Goal: Task Accomplishment & Management: Use online tool/utility

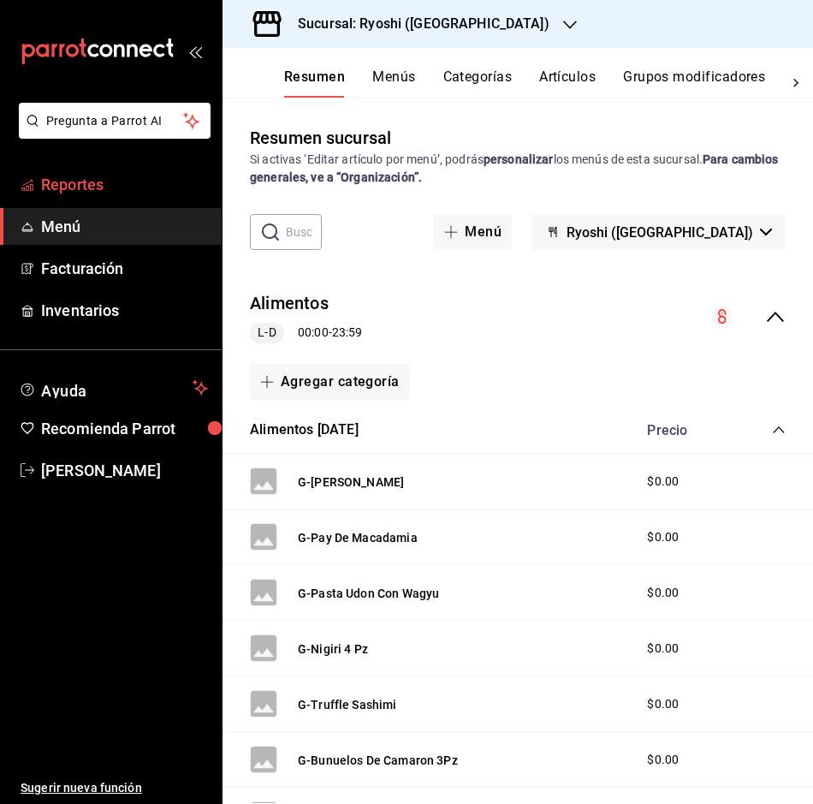
click at [74, 187] on span "Reportes" at bounding box center [124, 184] width 167 height 23
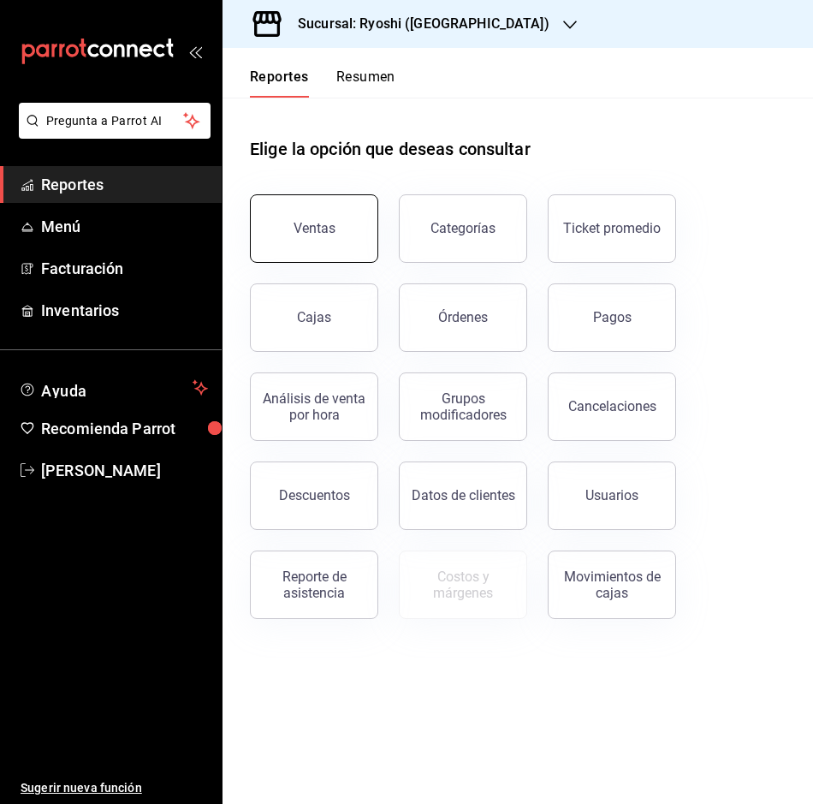
click at [300, 230] on div "Ventas" at bounding box center [315, 228] width 42 height 16
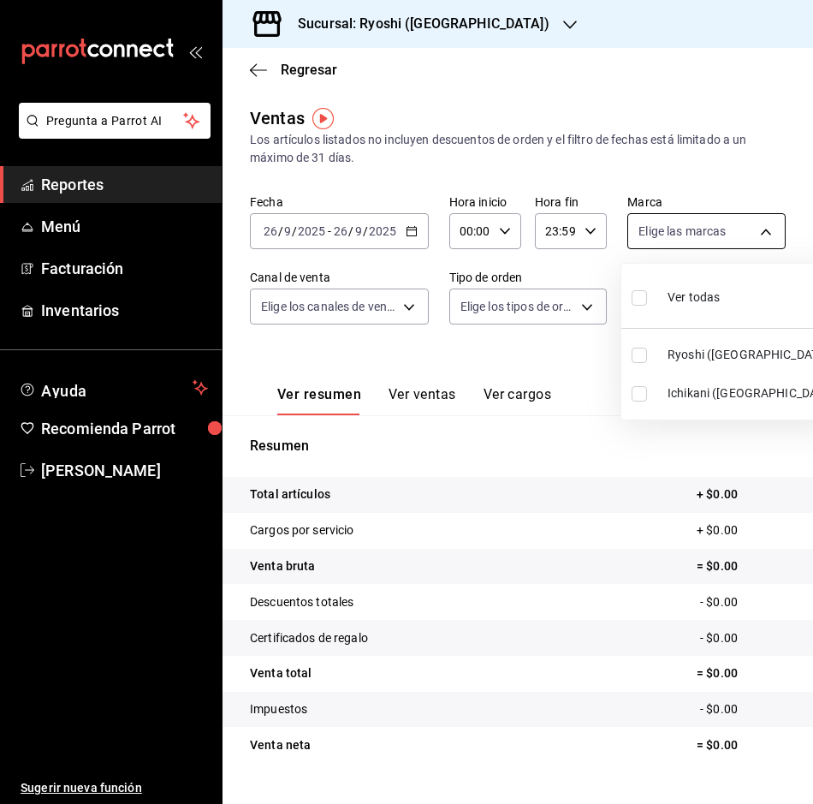
click at [759, 229] on body "Pregunta a Parrot AI Reportes Menú Facturación Inventarios Ayuda Recomienda Par…" at bounding box center [406, 402] width 813 height 804
click at [646, 390] on input "checkbox" at bounding box center [639, 393] width 15 height 15
checkbox input "true"
type input "e80bf875-3c9c-4ad9-8c6a-14c8262011fc"
click at [414, 220] on div at bounding box center [406, 402] width 813 height 804
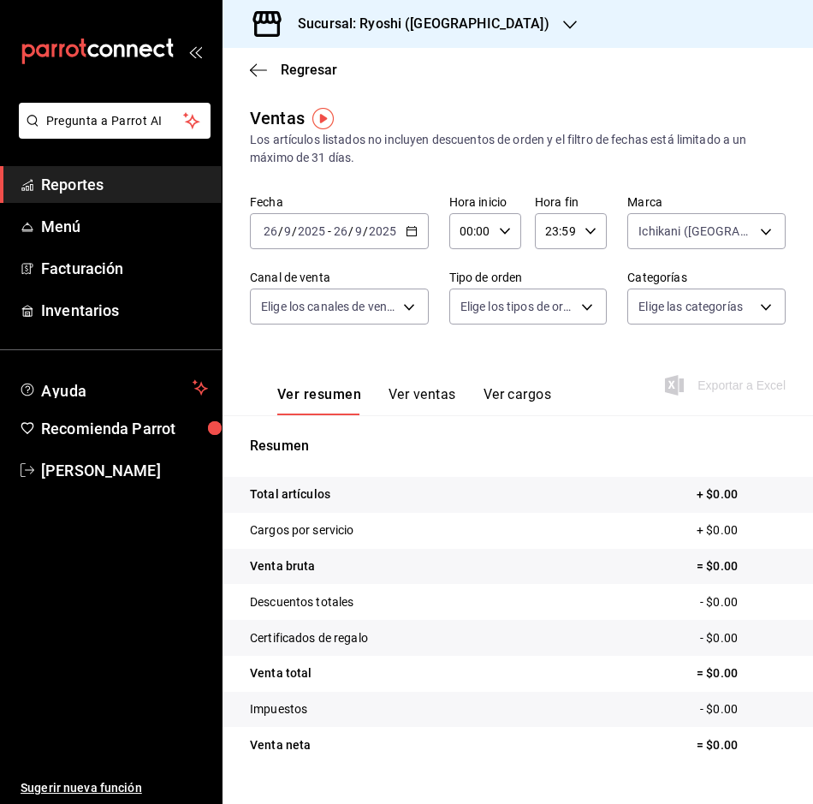
click at [414, 220] on div "[DATE] [DATE] - [DATE] [DATE]" at bounding box center [339, 231] width 179 height 36
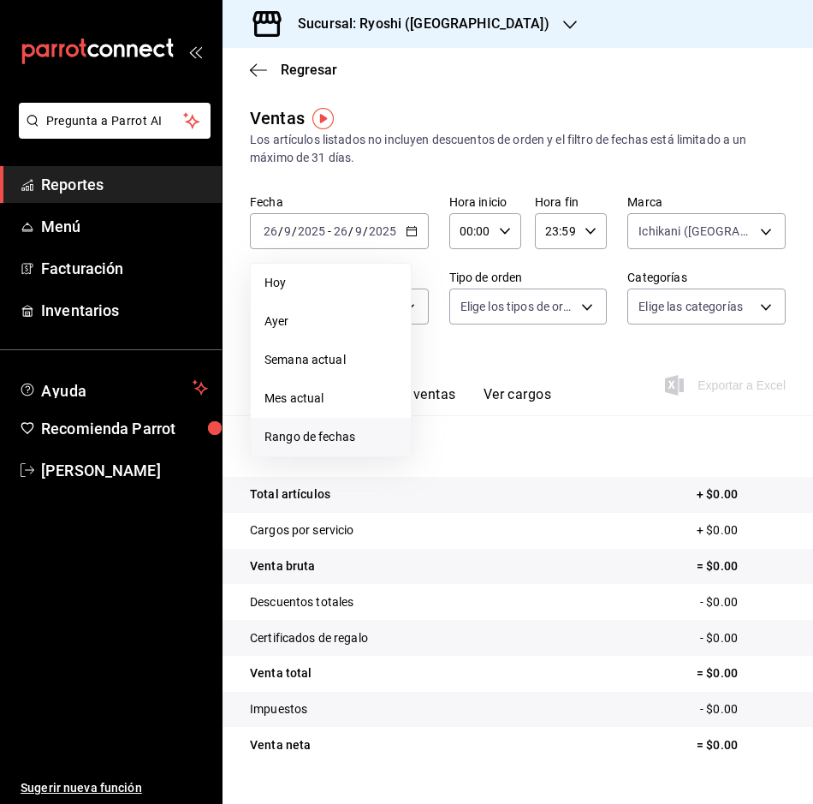
click at [305, 435] on span "Rango de fechas" at bounding box center [331, 437] width 133 height 18
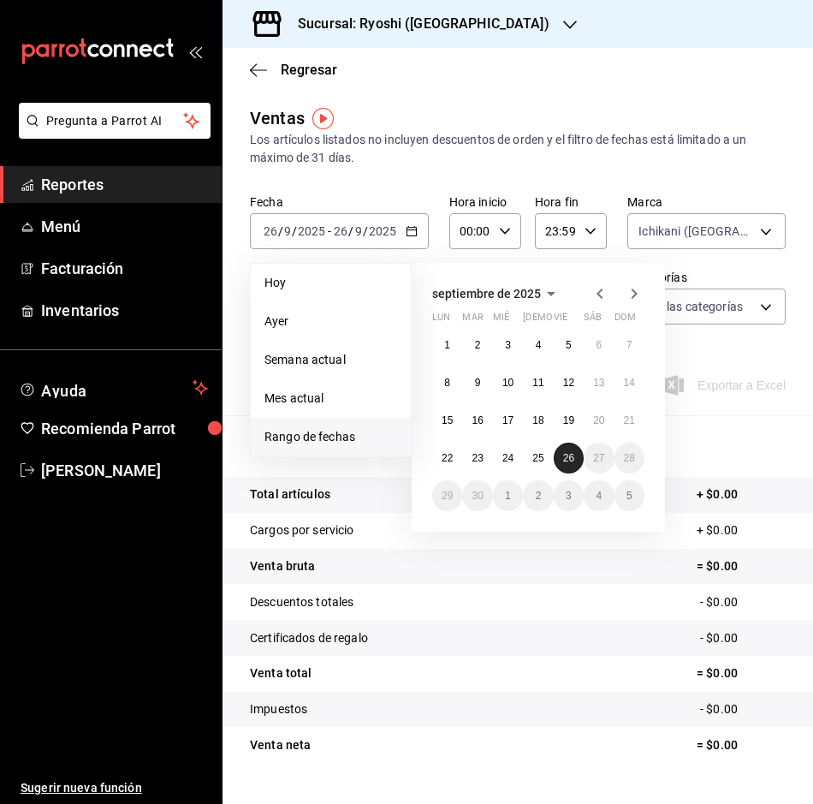
click at [569, 456] on abbr "26" at bounding box center [568, 458] width 11 height 12
click at [531, 459] on button "25" at bounding box center [538, 458] width 30 height 31
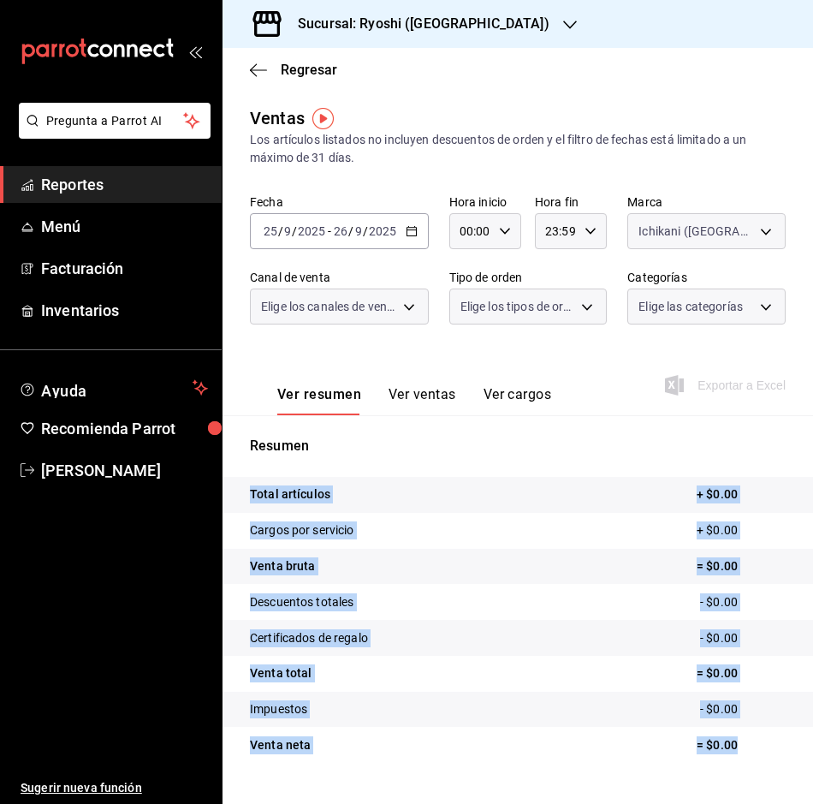
click at [531, 459] on div "Resumen Total artículos + $0.00 Cargos por servicio + $0.00 Venta bruta = $0.00…" at bounding box center [518, 610] width 591 height 348
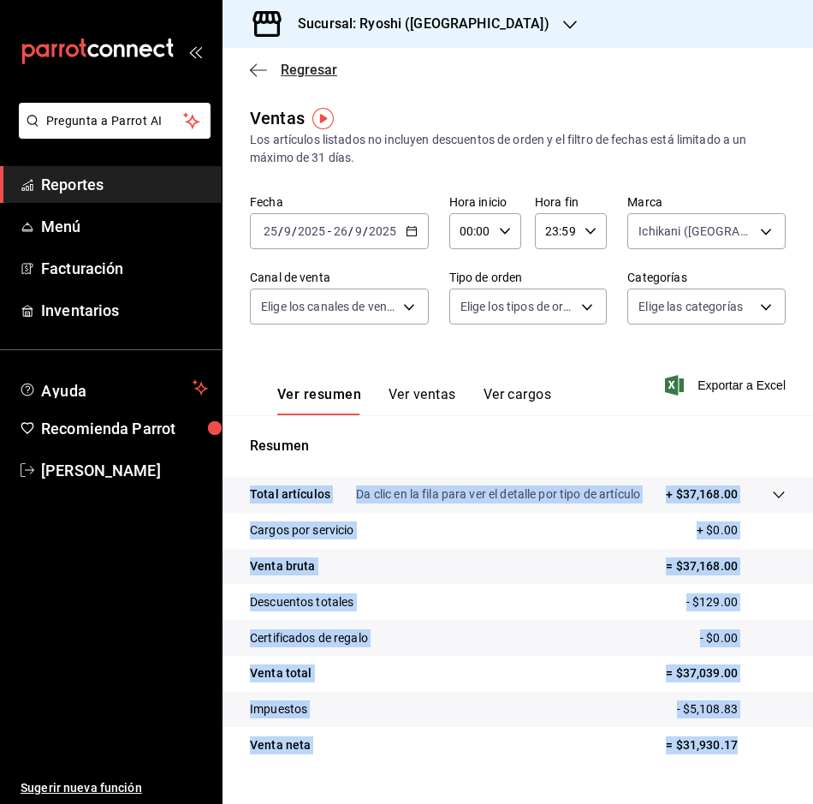
click at [250, 67] on icon "button" at bounding box center [258, 69] width 17 height 15
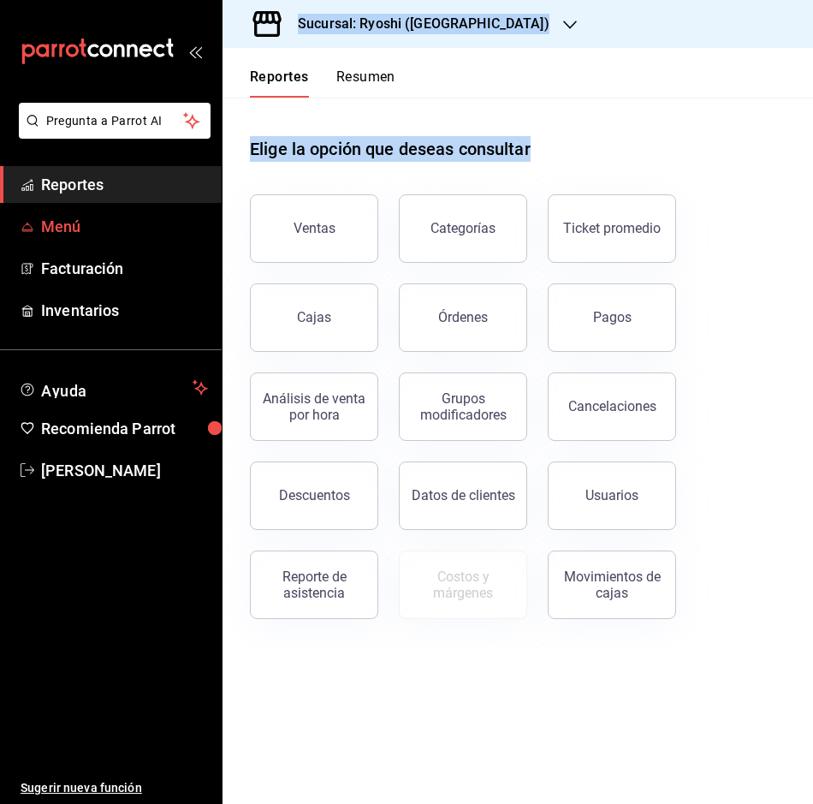
click at [72, 212] on link "Menú" at bounding box center [111, 226] width 222 height 37
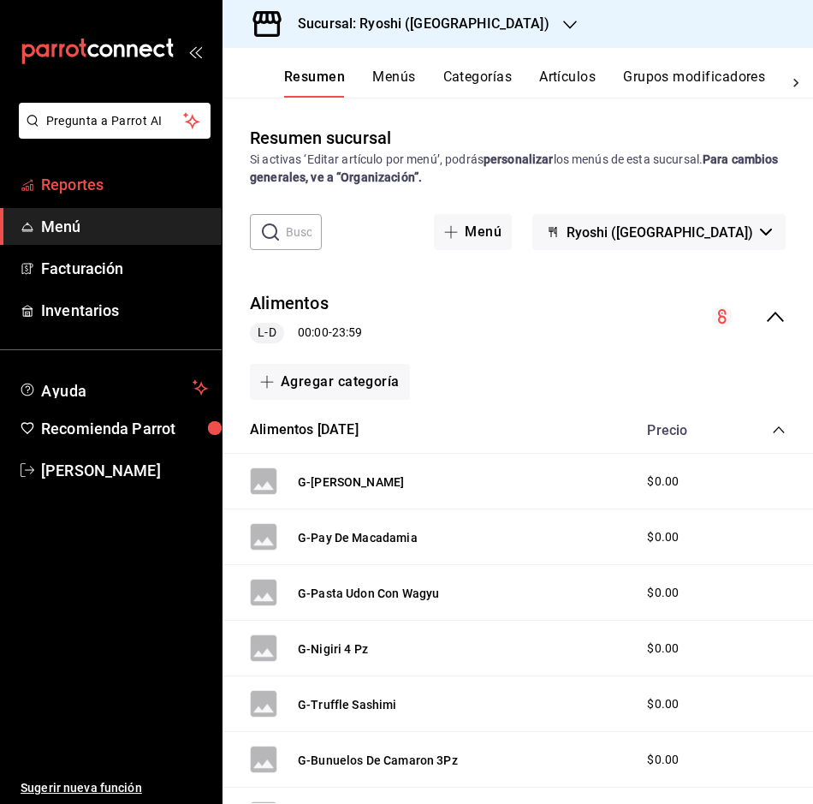
click at [64, 175] on span "Reportes" at bounding box center [124, 184] width 167 height 23
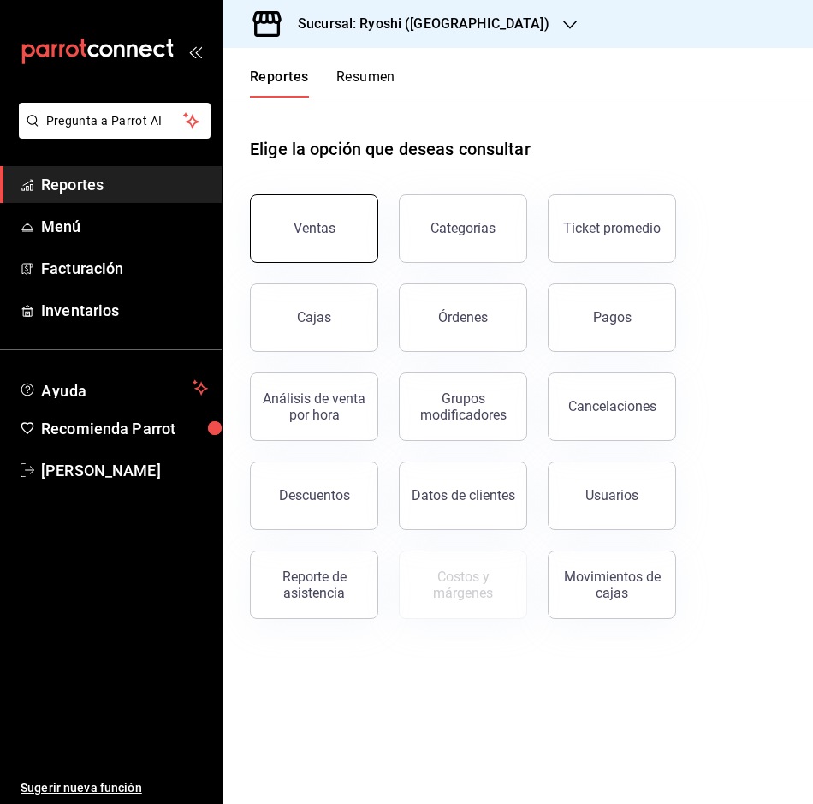
click at [337, 231] on button "Ventas" at bounding box center [314, 228] width 128 height 68
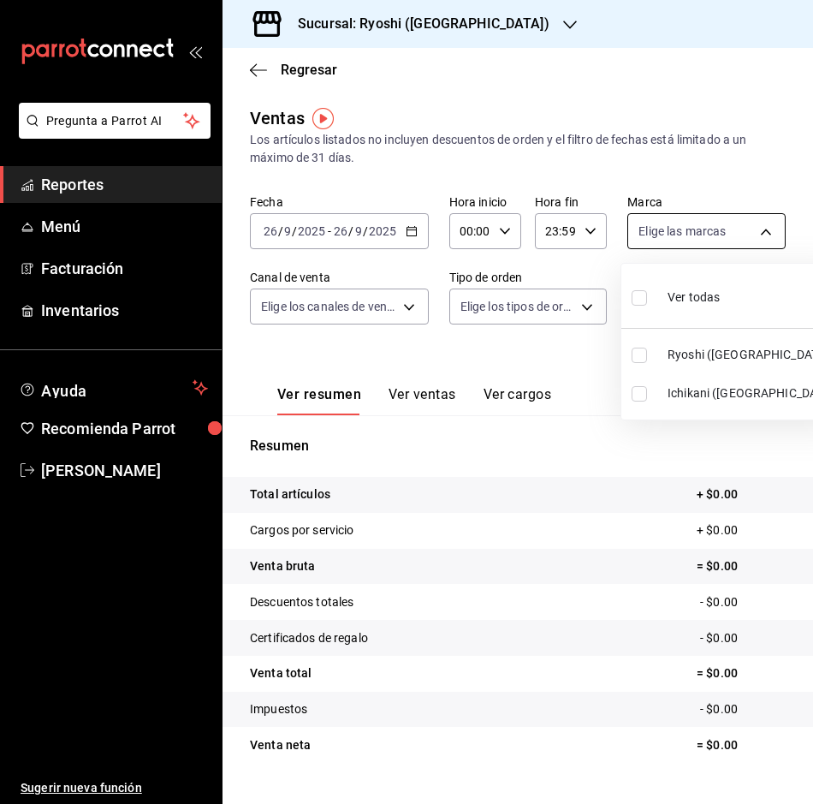
click at [764, 222] on body "Pregunta a Parrot AI Reportes Menú Facturación Inventarios Ayuda Recomienda Par…" at bounding box center [406, 402] width 813 height 804
click at [651, 388] on label at bounding box center [643, 393] width 22 height 15
click at [647, 388] on input "checkbox" at bounding box center [639, 393] width 15 height 15
checkbox input "false"
click at [411, 226] on div at bounding box center [406, 402] width 813 height 804
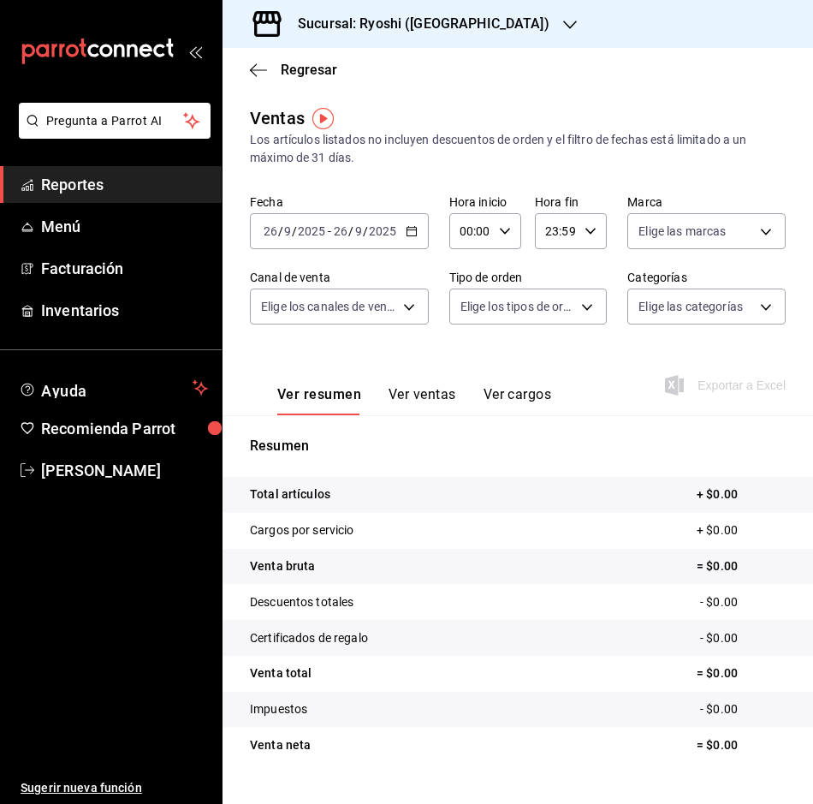
click at [410, 232] on icon "button" at bounding box center [412, 231] width 12 height 12
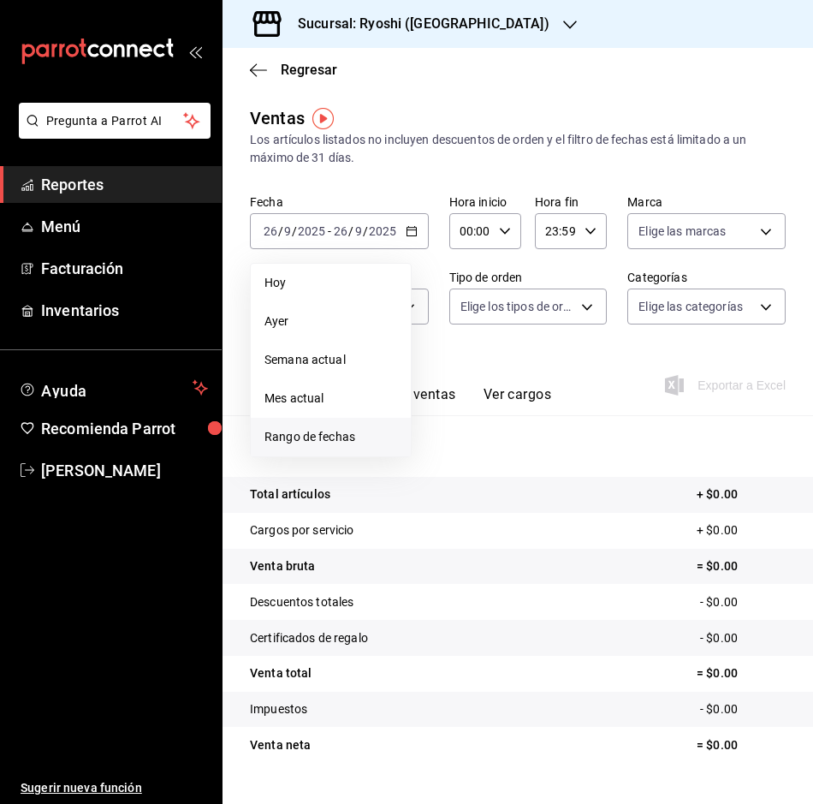
click at [319, 425] on li "Rango de fechas" at bounding box center [331, 437] width 160 height 39
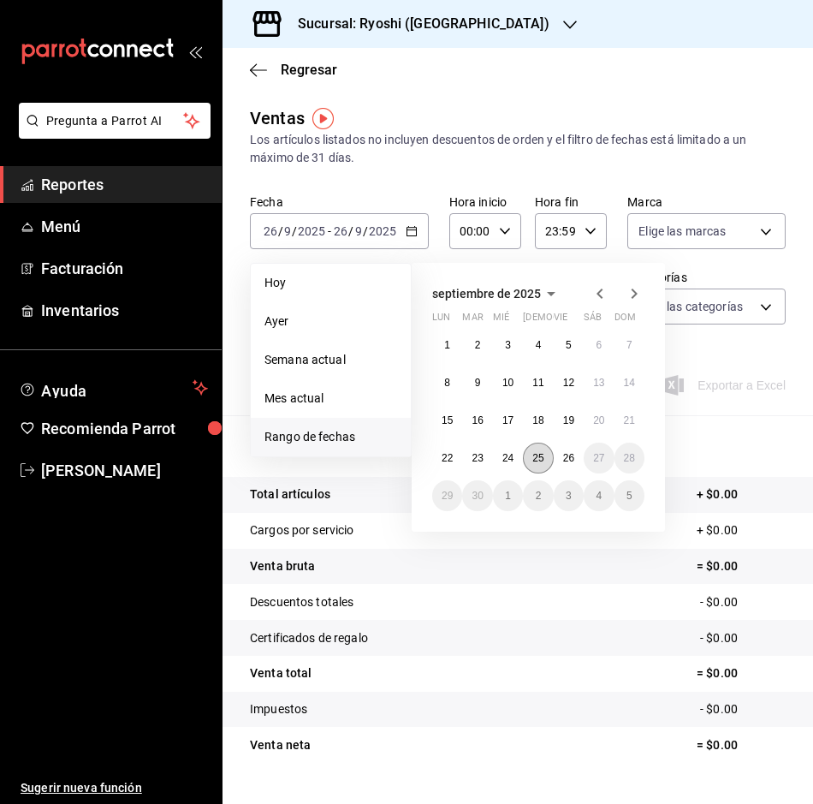
click at [531, 454] on button "25" at bounding box center [538, 458] width 30 height 31
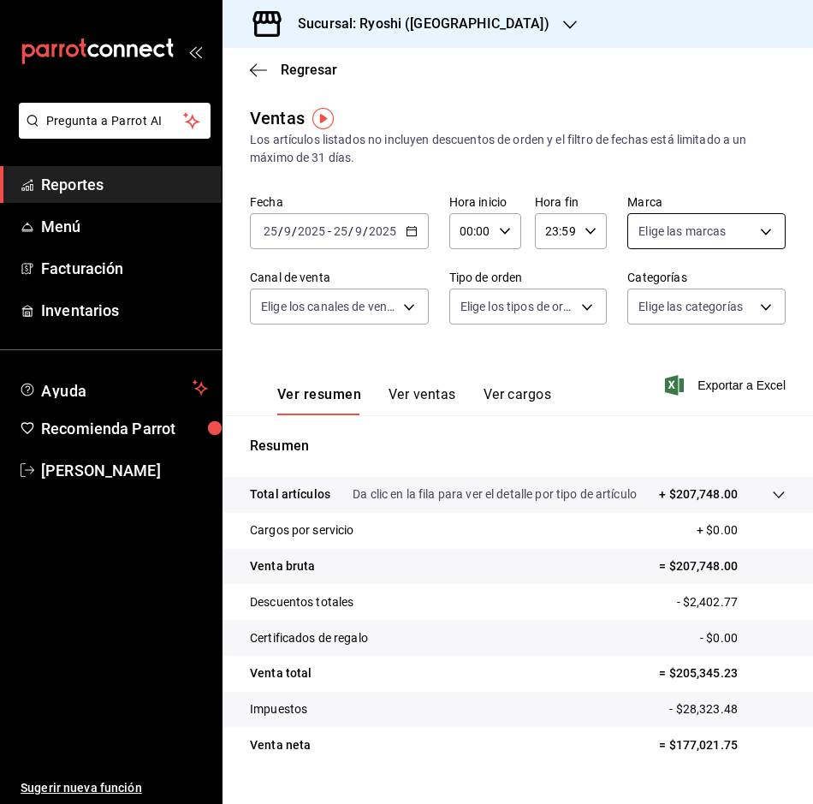
click at [757, 223] on body "Pregunta a Parrot AI Reportes Menú Facturación Inventarios Ayuda Recomienda Par…" at bounding box center [406, 402] width 813 height 804
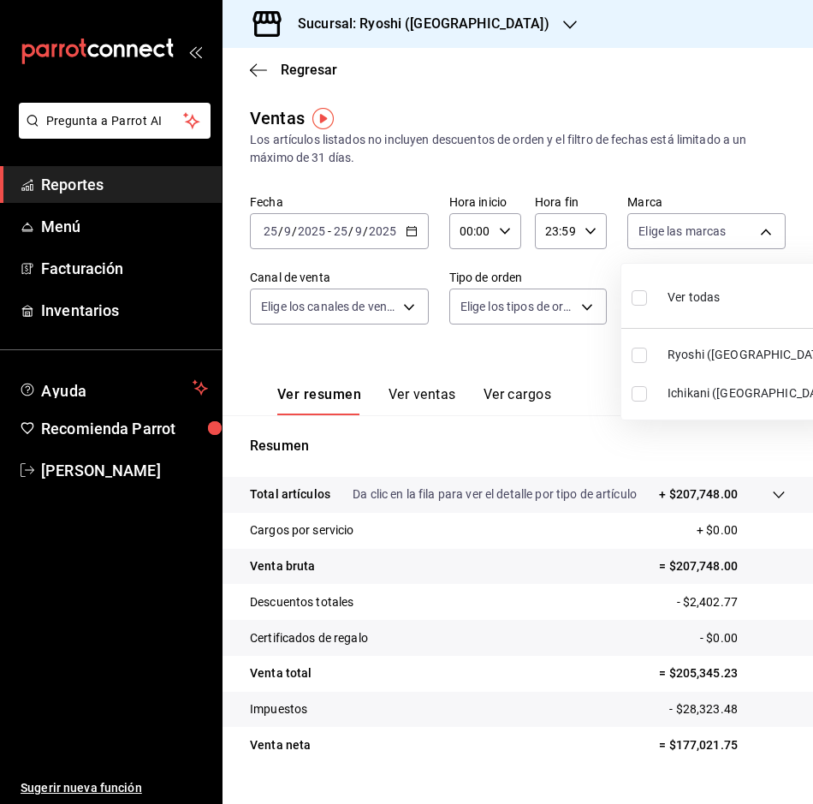
click at [640, 386] on input "checkbox" at bounding box center [639, 393] width 15 height 15
checkbox input "true"
type input "e80bf875-3c9c-4ad9-8c6a-14c8262011fc"
click at [256, 68] on div at bounding box center [406, 402] width 813 height 804
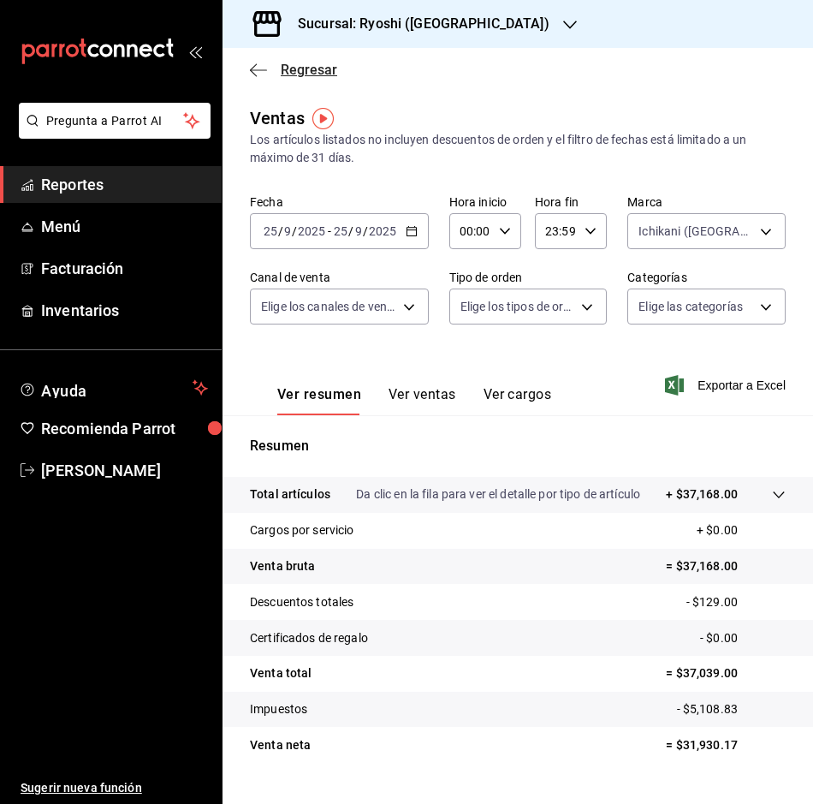
click at [251, 67] on icon "button" at bounding box center [258, 69] width 17 height 15
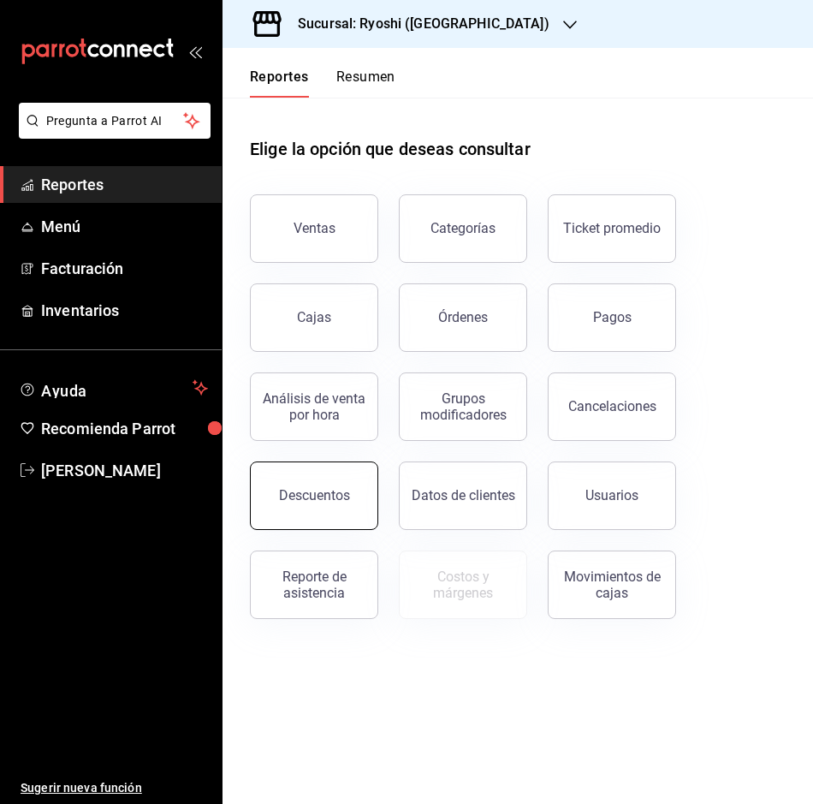
click at [307, 490] on div "Descuentos" at bounding box center [314, 495] width 71 height 16
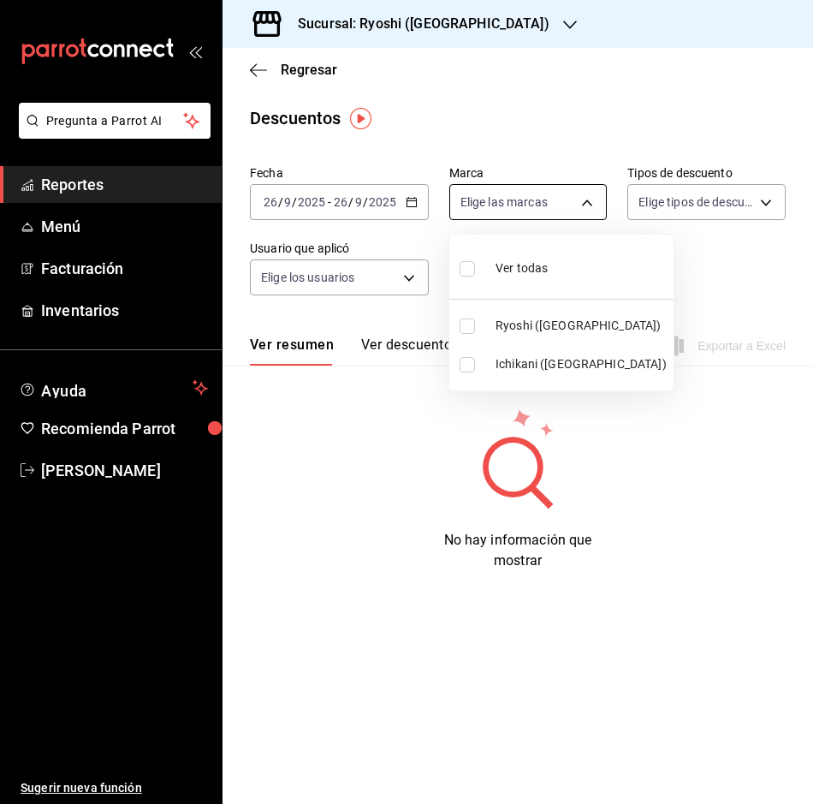
click at [586, 211] on body "Pregunta a Parrot AI Reportes Menú Facturación Inventarios Ayuda Recomienda Par…" at bounding box center [406, 402] width 813 height 804
click at [467, 357] on input "checkbox" at bounding box center [467, 364] width 15 height 15
checkbox input "true"
type input "e80bf875-3c9c-4ad9-8c6a-14c8262011fc"
click at [415, 197] on div at bounding box center [406, 402] width 813 height 804
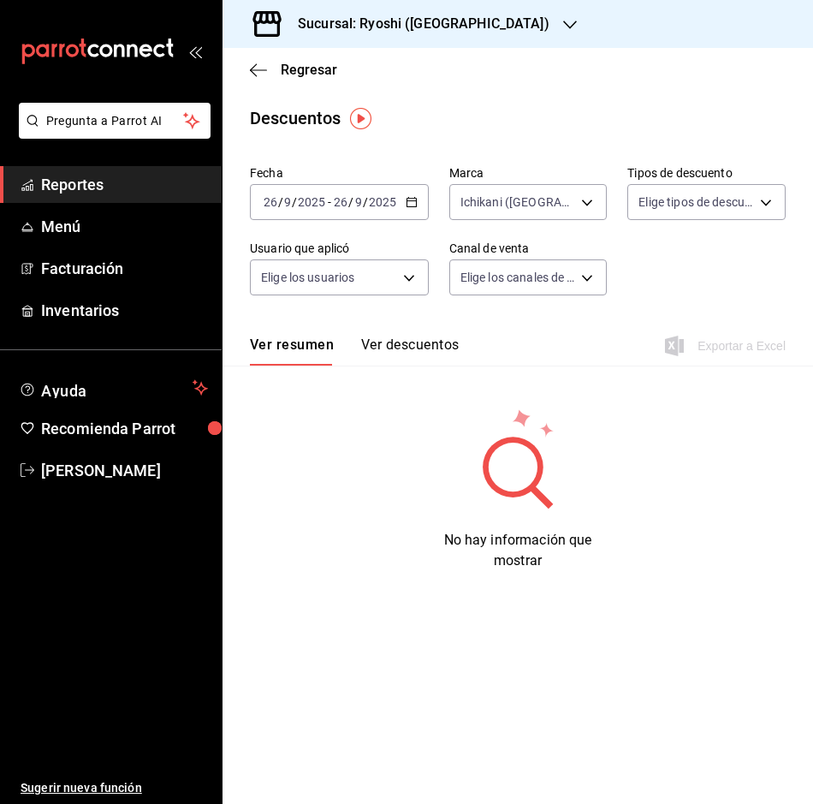
click at [410, 199] on div "[DATE] [DATE] - [DATE] [DATE]" at bounding box center [339, 202] width 179 height 36
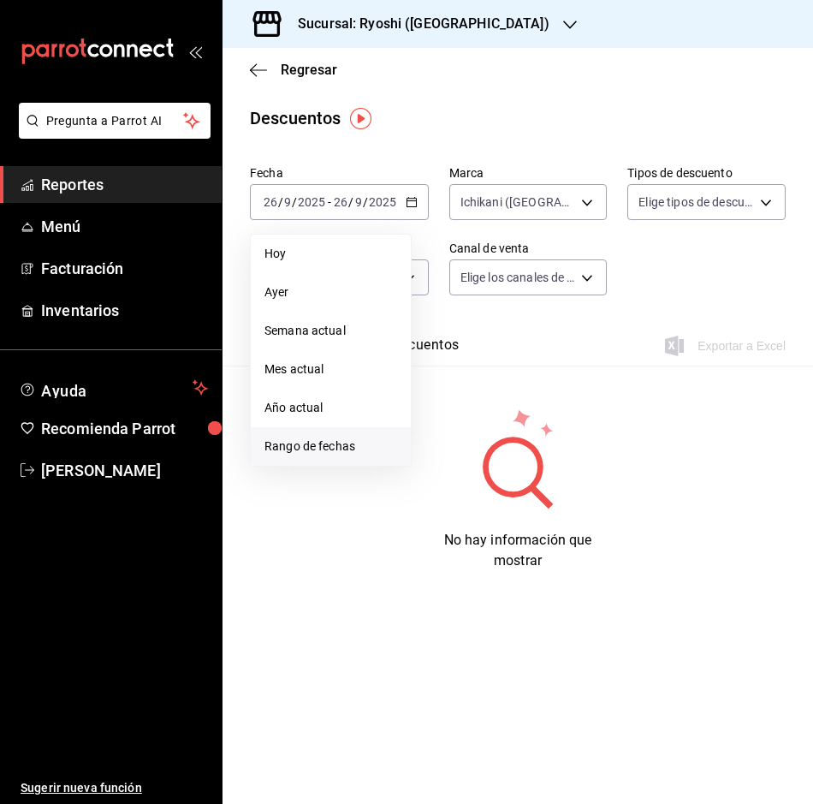
click at [332, 446] on span "Rango de fechas" at bounding box center [331, 446] width 133 height 18
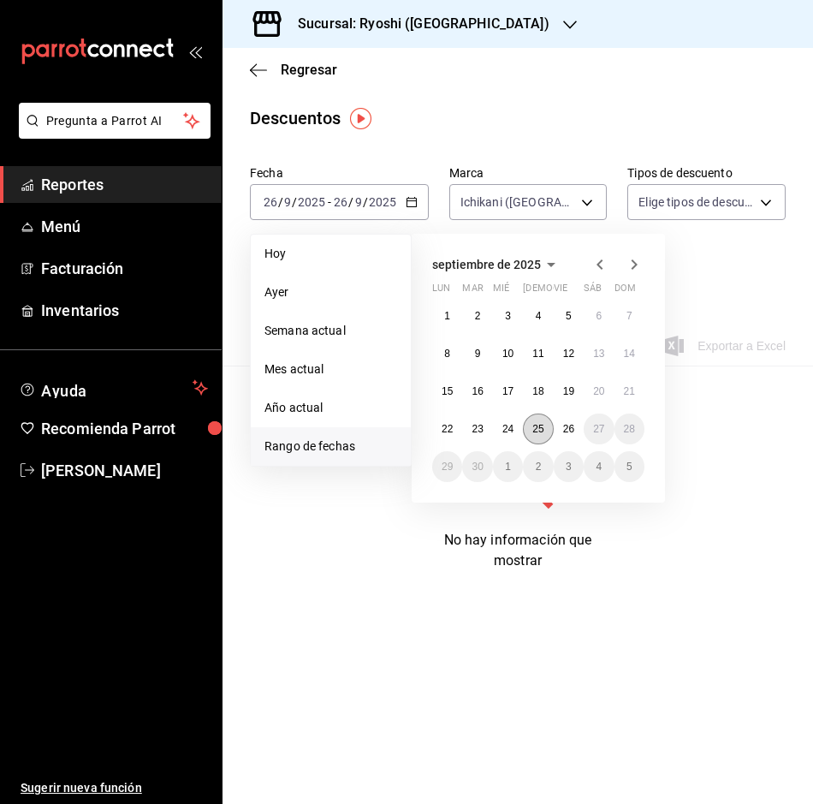
click at [532, 422] on button "25" at bounding box center [538, 428] width 30 height 31
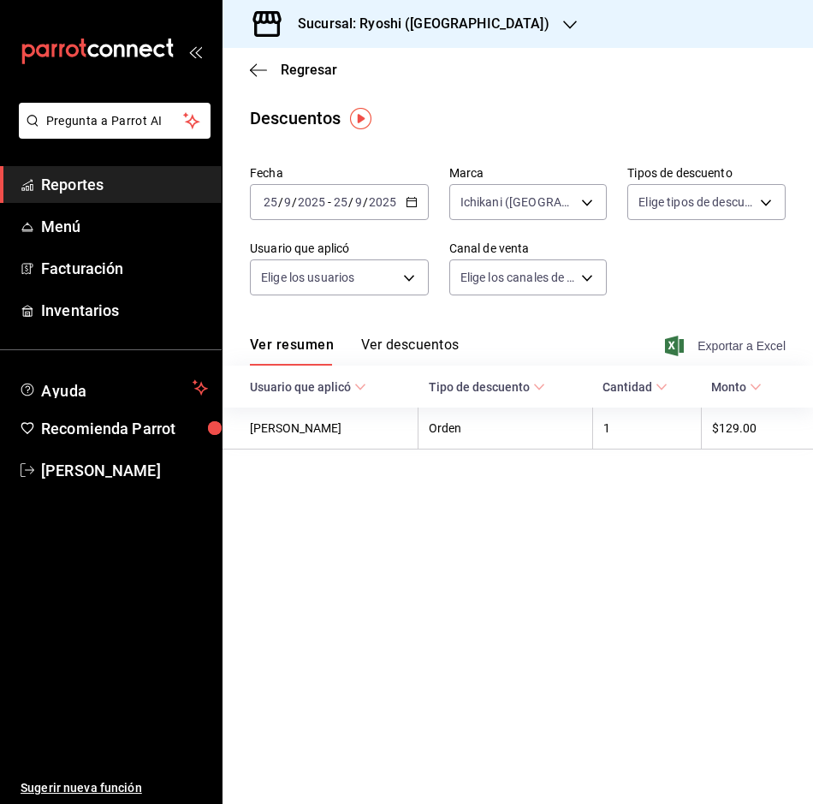
click at [756, 344] on span "Exportar a Excel" at bounding box center [727, 346] width 117 height 21
click at [756, 344] on div "Exportando a excel..." at bounding box center [716, 345] width 139 height 15
click at [261, 57] on div "Regresar" at bounding box center [518, 70] width 591 height 44
click at [259, 58] on div "Regresar" at bounding box center [518, 70] width 591 height 44
click at [250, 68] on icon "button" at bounding box center [258, 69] width 17 height 15
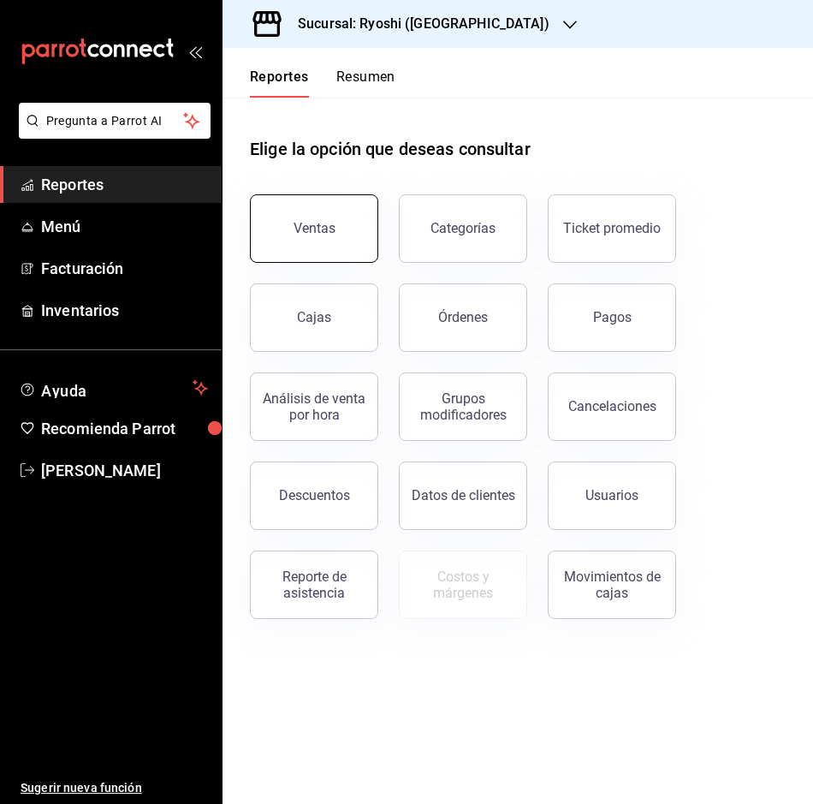
click at [337, 229] on button "Ventas" at bounding box center [314, 228] width 128 height 68
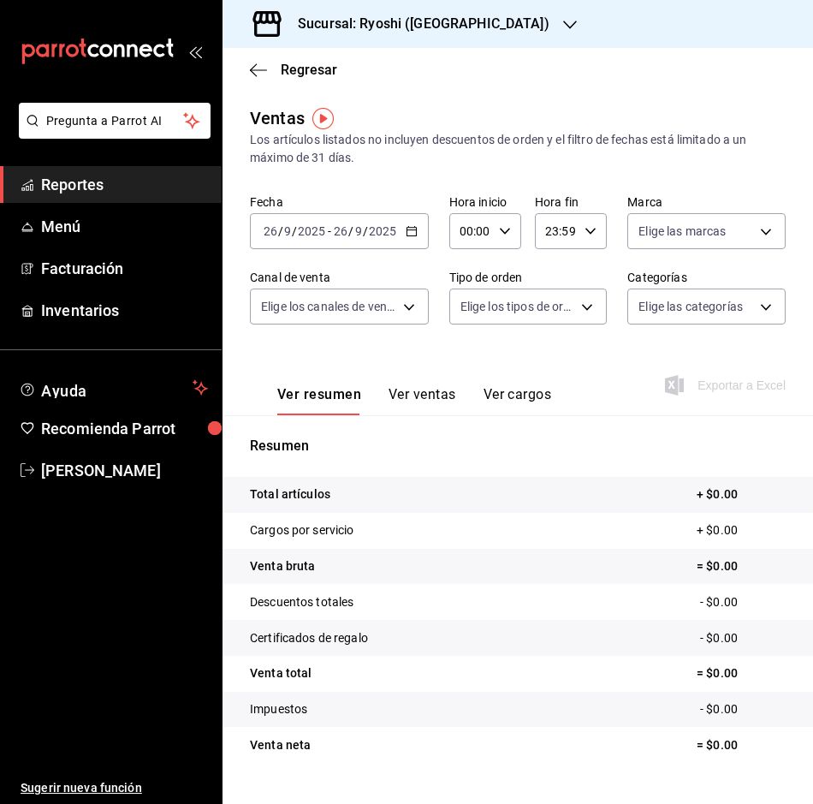
click at [254, 58] on div "Regresar" at bounding box center [518, 70] width 591 height 44
click at [249, 69] on div "Regresar" at bounding box center [518, 70] width 591 height 44
click at [255, 69] on icon "button" at bounding box center [258, 69] width 17 height 1
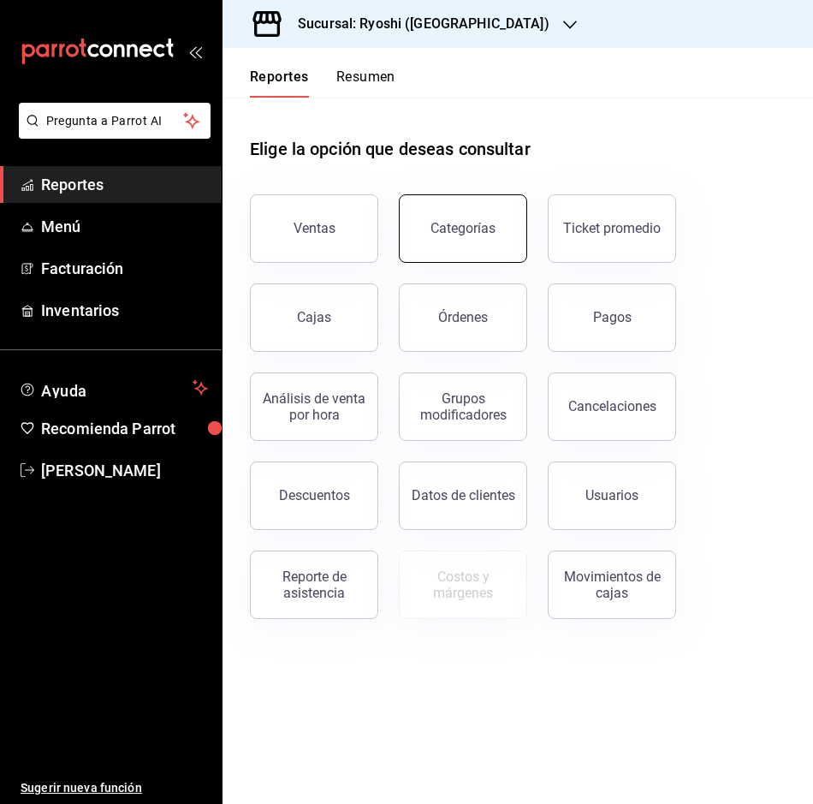
click at [520, 217] on button "Categorías" at bounding box center [463, 228] width 128 height 68
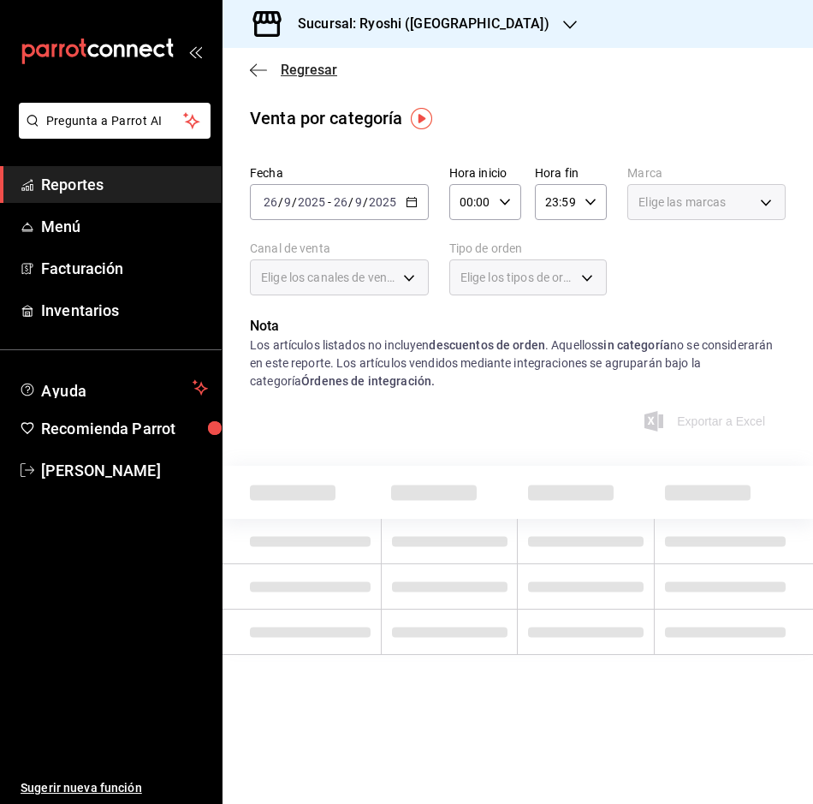
click at [259, 67] on icon "button" at bounding box center [258, 69] width 17 height 15
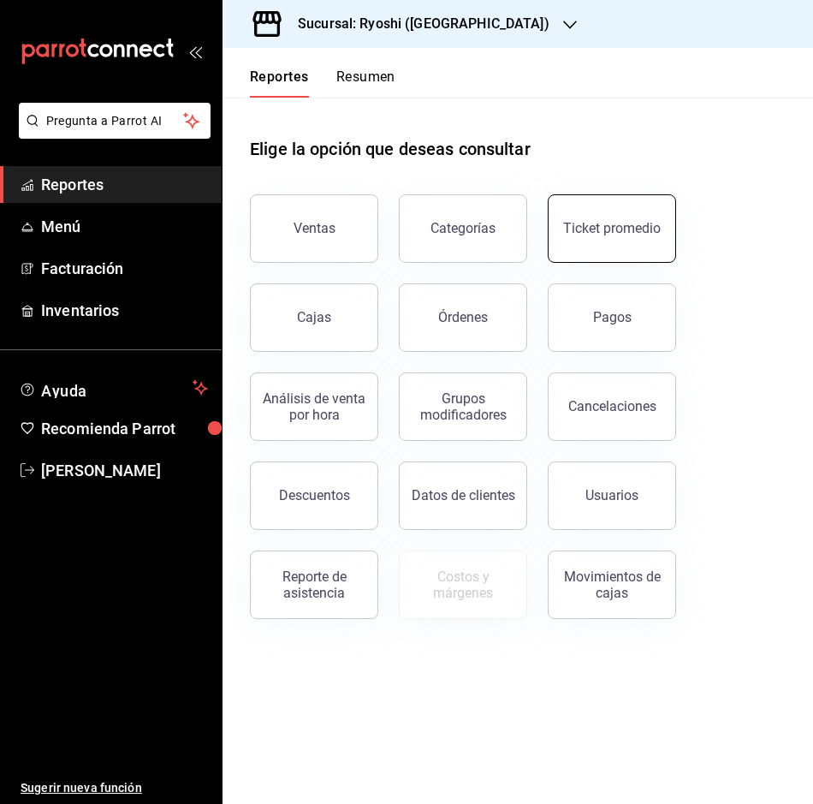
click at [621, 217] on button "Ticket promedio" at bounding box center [612, 228] width 128 height 68
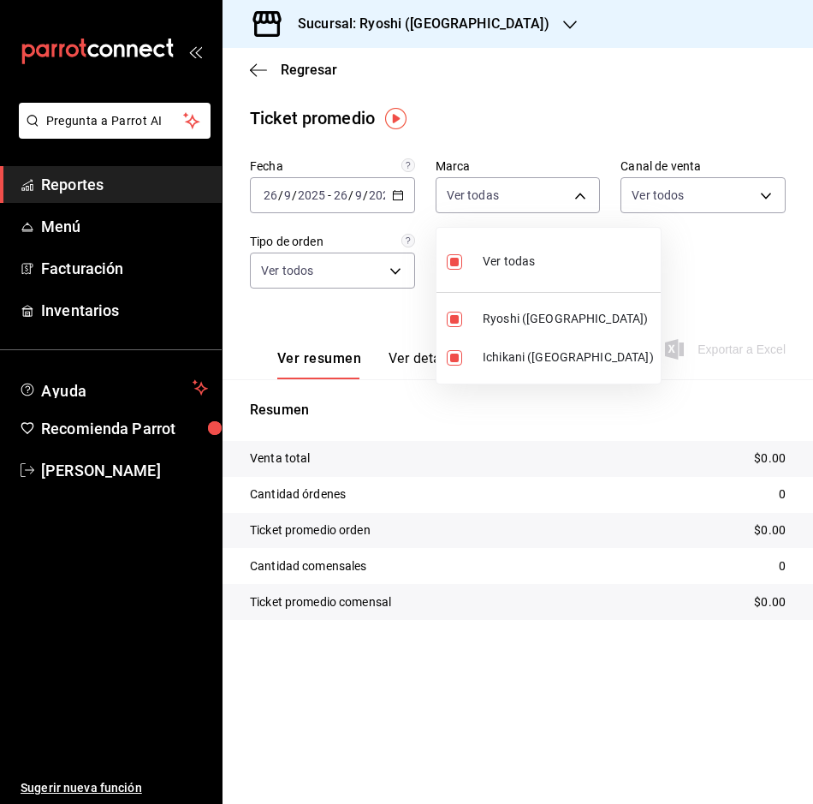
click at [578, 187] on body "Pregunta a Parrot AI Reportes Menú Facturación Inventarios Ayuda Recomienda Par…" at bounding box center [406, 402] width 813 height 804
click at [453, 315] on input "checkbox" at bounding box center [454, 319] width 15 height 15
checkbox input "false"
type input "e80bf875-3c9c-4ad9-8c6a-14c8262011fc"
checkbox input "false"
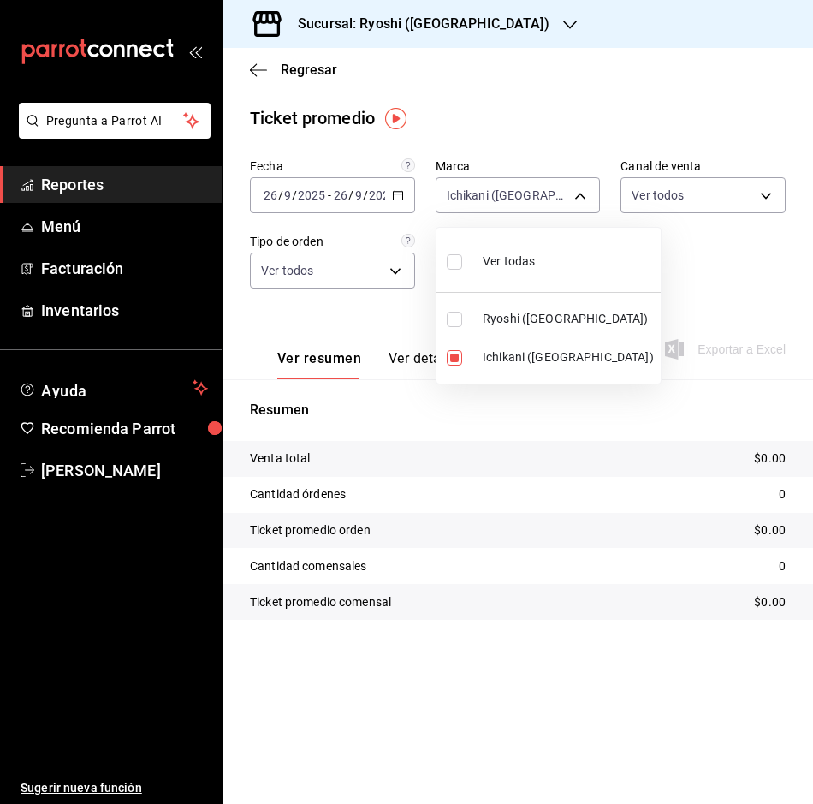
click at [395, 185] on div at bounding box center [406, 402] width 813 height 804
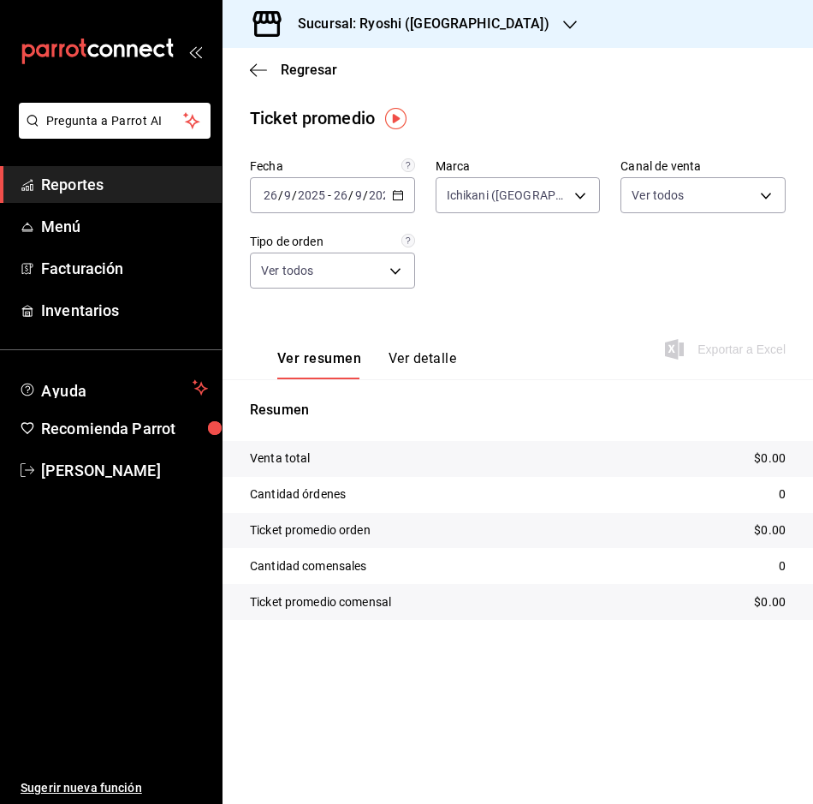
click at [395, 187] on div "[DATE] [DATE] - [DATE] [DATE]" at bounding box center [332, 195] width 165 height 36
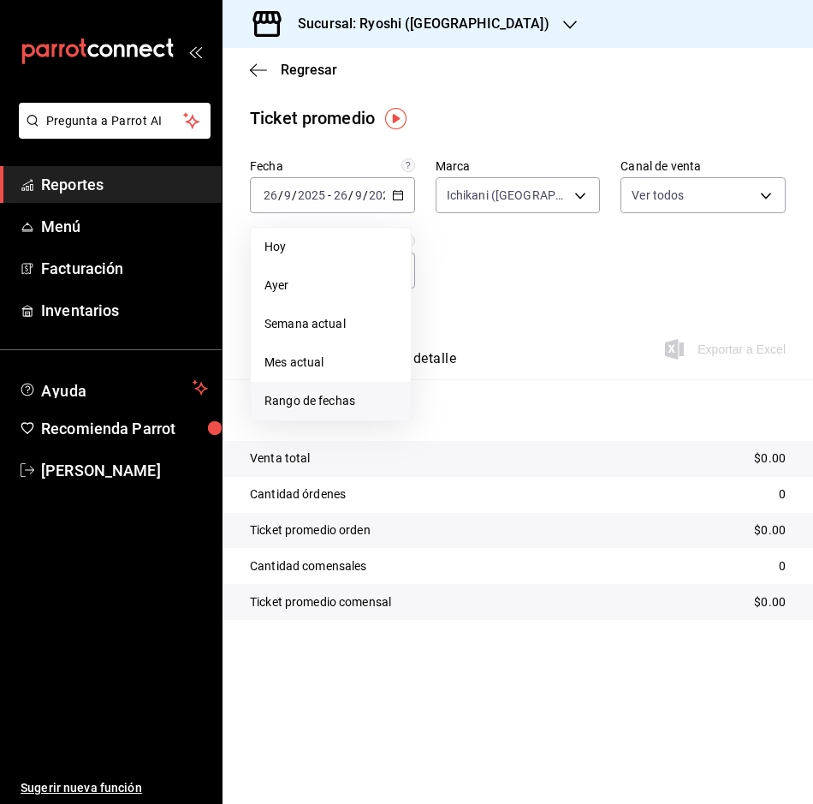
click at [316, 395] on span "Rango de fechas" at bounding box center [331, 401] width 133 height 18
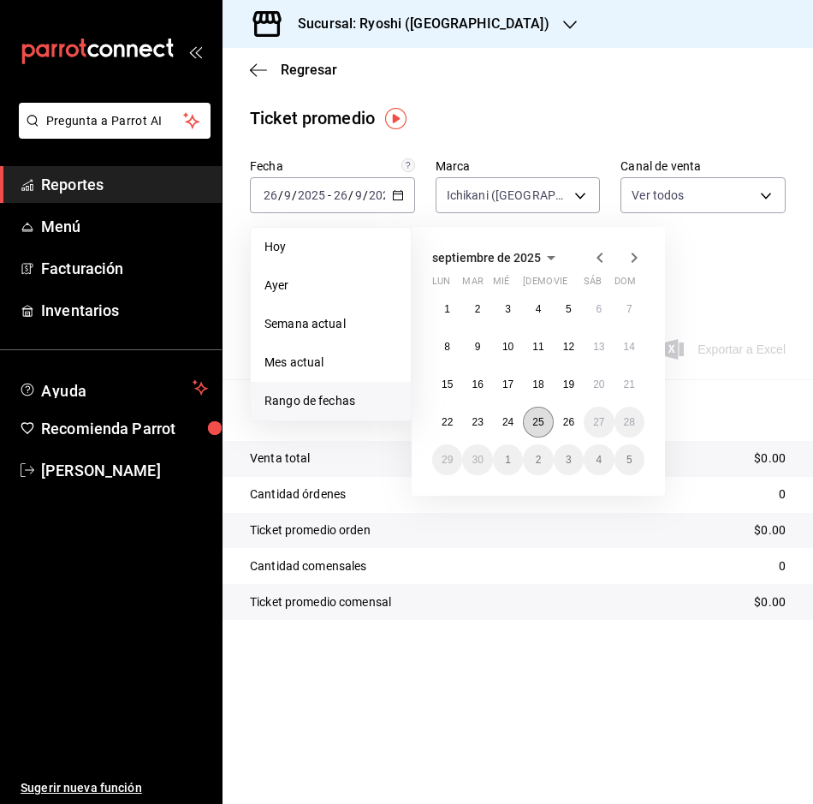
click at [530, 412] on button "25" at bounding box center [538, 422] width 30 height 31
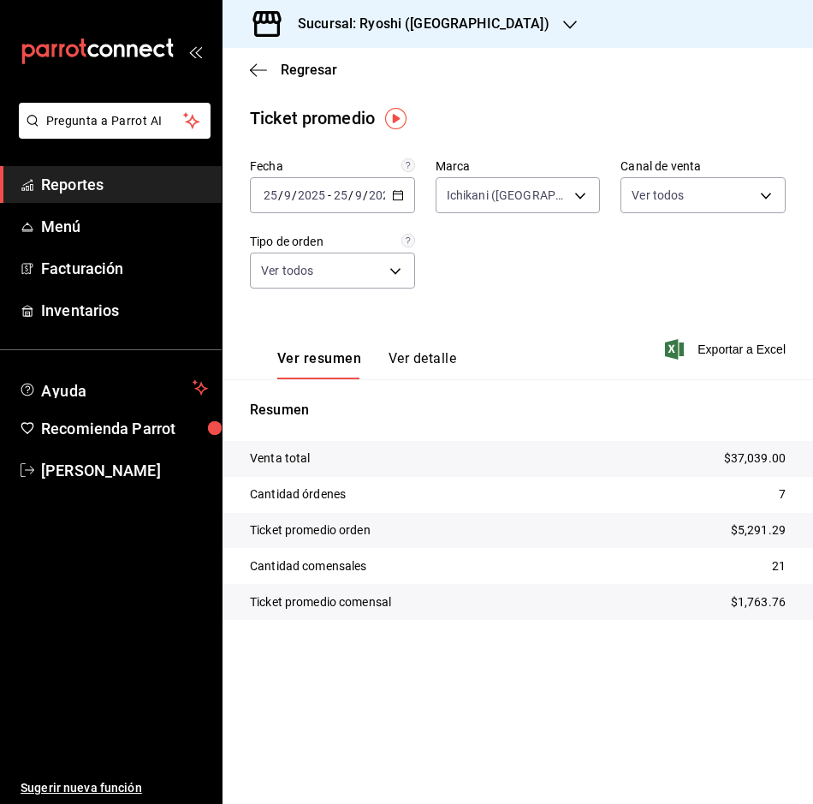
click at [244, 56] on div "Regresar" at bounding box center [518, 70] width 591 height 44
click at [253, 63] on icon "button" at bounding box center [258, 69] width 17 height 15
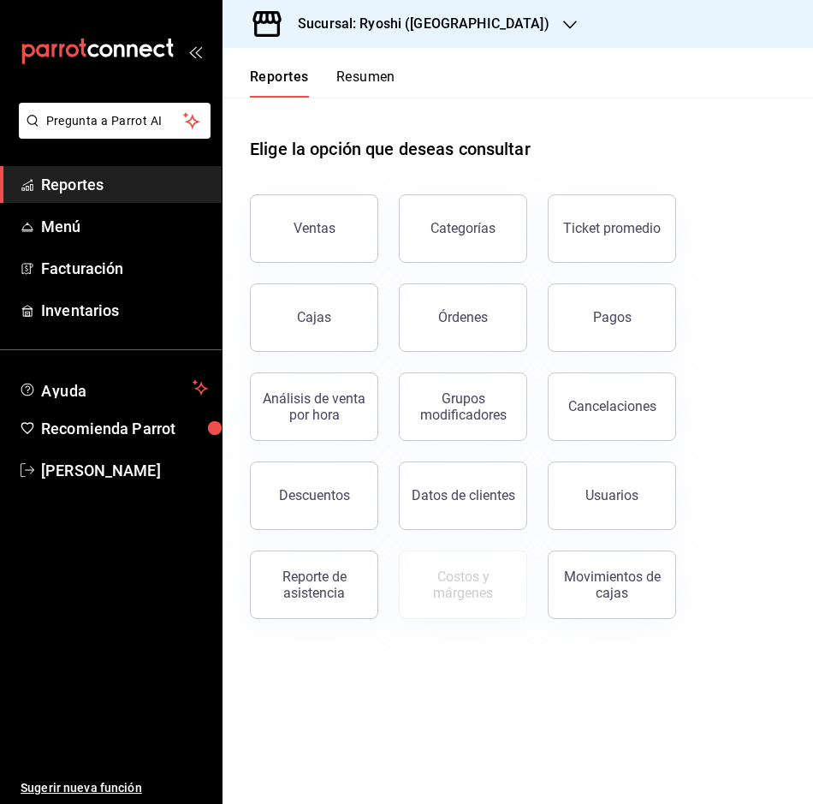
click at [253, 63] on div "Reportes Resumen" at bounding box center [309, 73] width 173 height 50
click at [311, 233] on div "Ventas" at bounding box center [315, 228] width 42 height 16
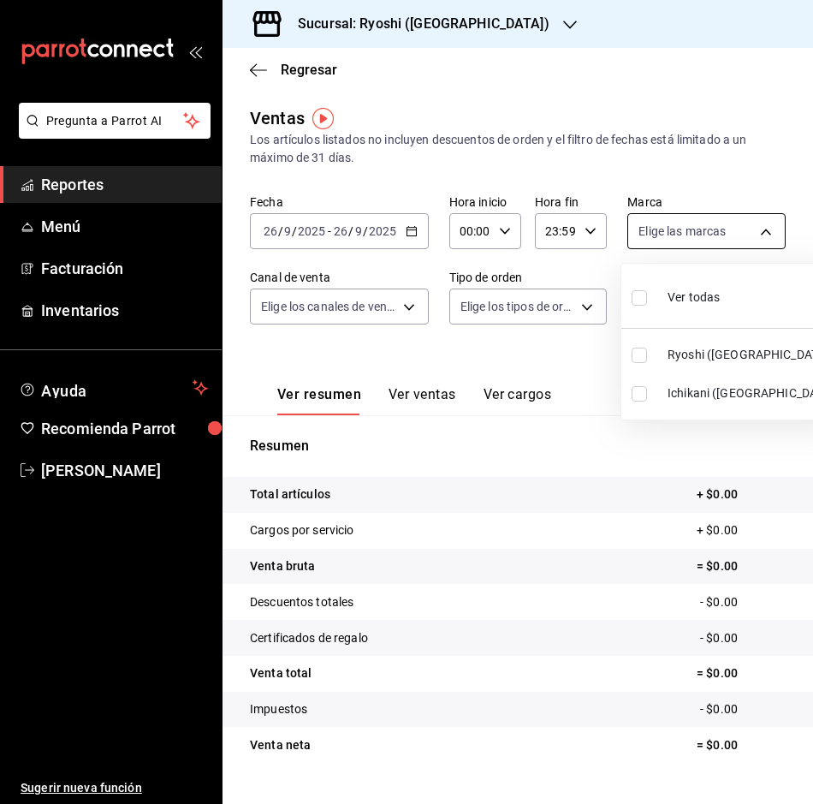
click at [758, 223] on body "Pregunta a Parrot AI Reportes Menú Facturación Inventarios Ayuda Recomienda Par…" at bounding box center [406, 402] width 813 height 804
click at [630, 382] on li "Ichikani ([GEOGRAPHIC_DATA])" at bounding box center [733, 393] width 224 height 39
type input "e80bf875-3c9c-4ad9-8c6a-14c8262011fc"
checkbox input "true"
click at [409, 215] on div at bounding box center [406, 402] width 813 height 804
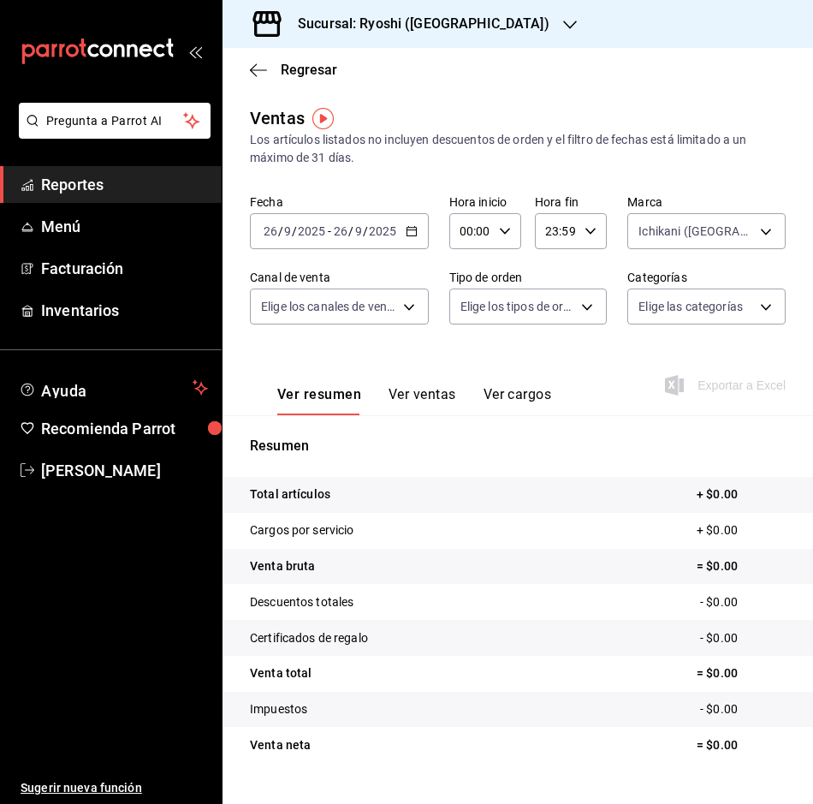
click at [408, 229] on icon "button" at bounding box center [412, 231] width 12 height 12
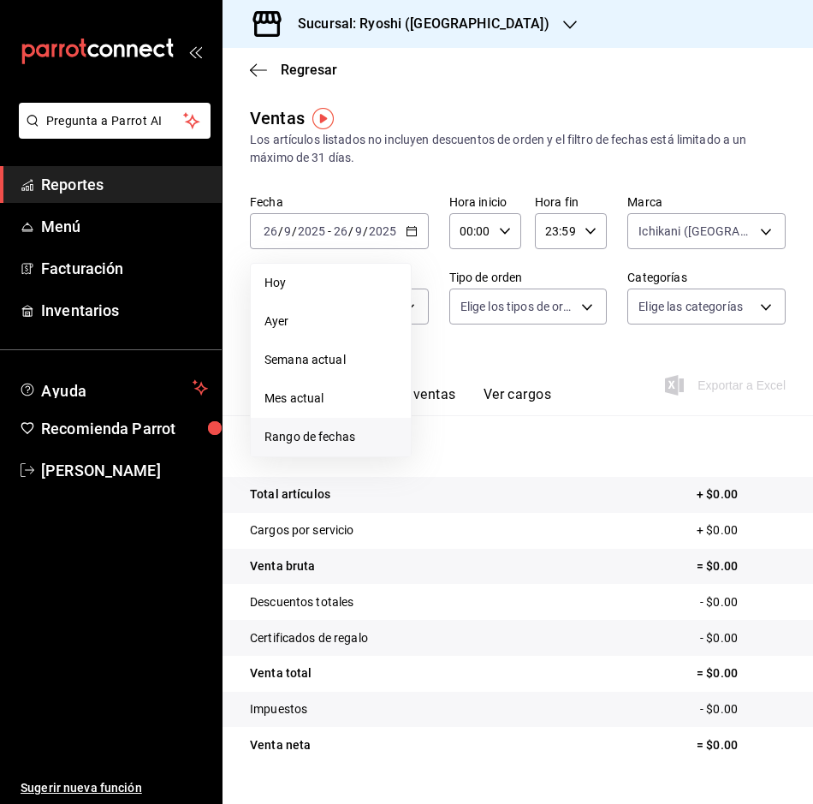
click at [324, 429] on span "Rango de fechas" at bounding box center [331, 437] width 133 height 18
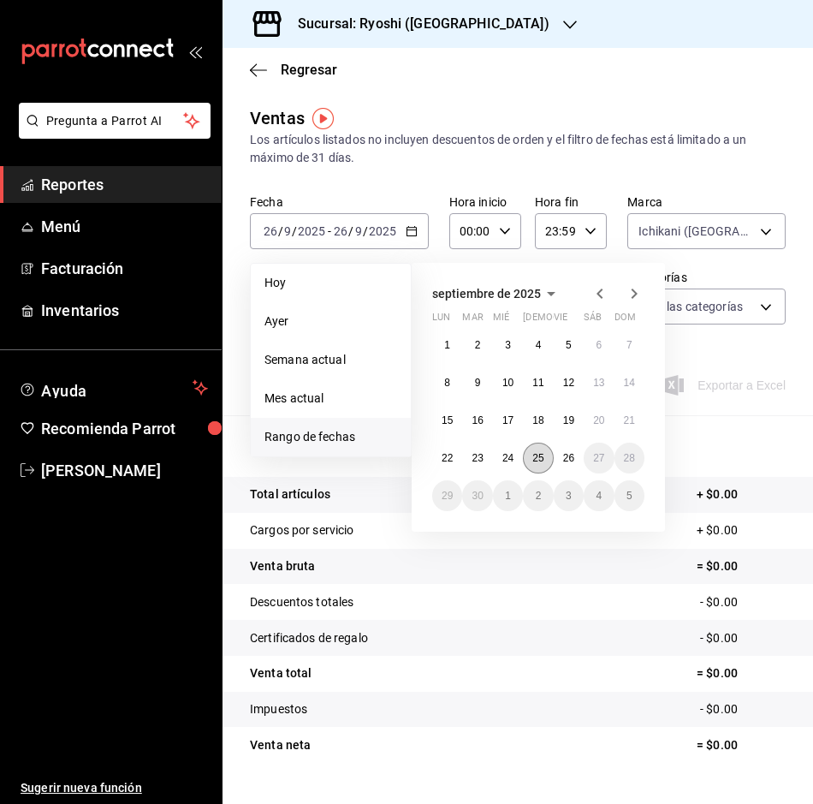
click at [539, 455] on abbr "25" at bounding box center [537, 458] width 11 height 12
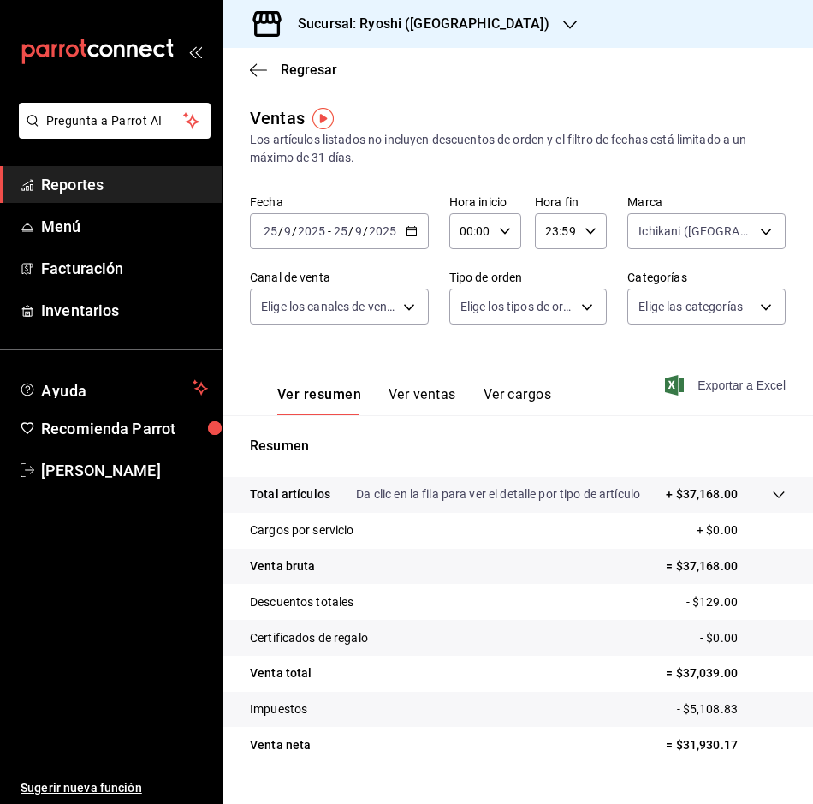
click at [729, 380] on span "Exportar a Excel" at bounding box center [727, 385] width 117 height 21
